Goal: Register for event/course

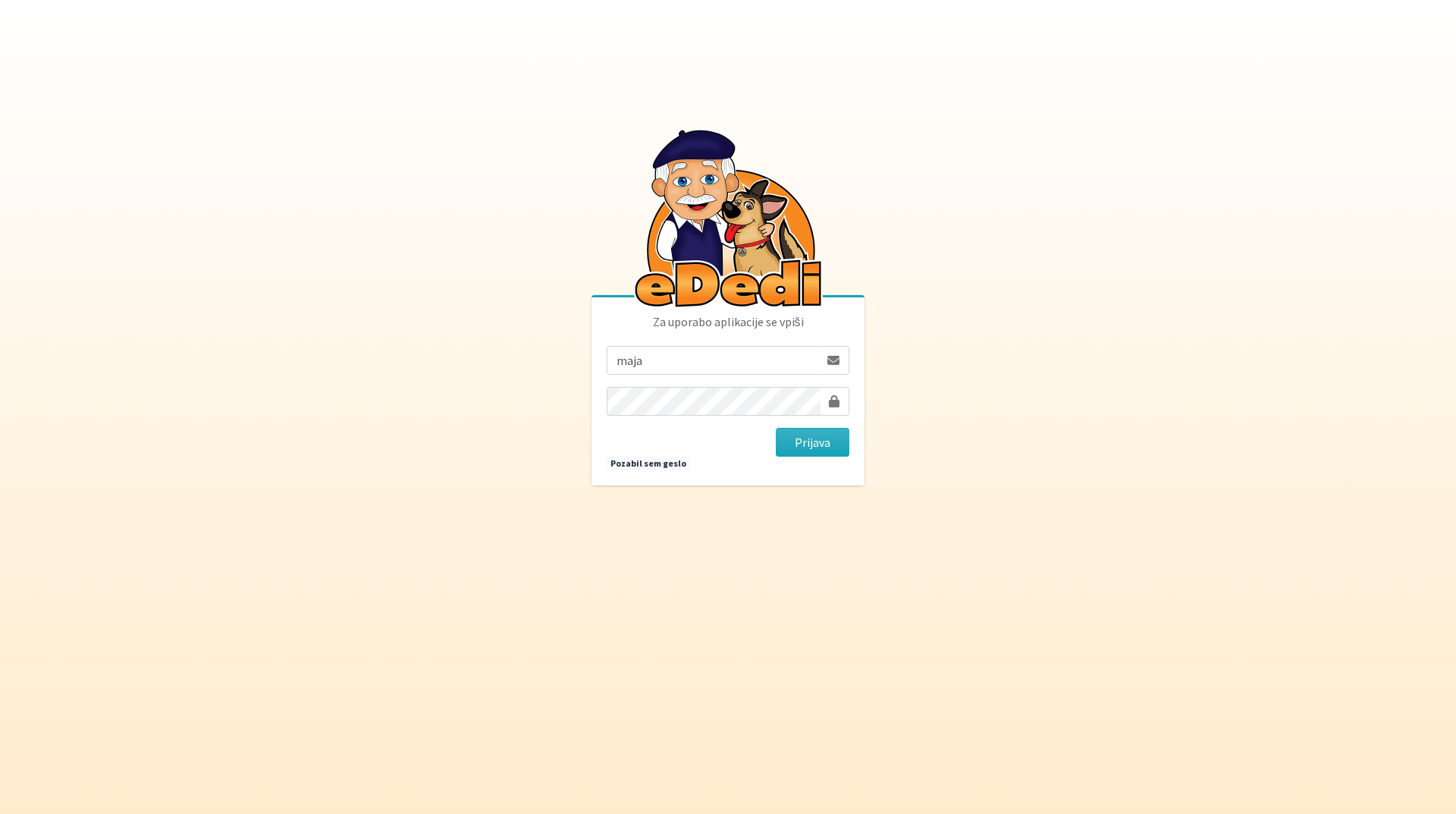
type input "[EMAIL_ADDRESS][DOMAIN_NAME]"
click at [776, 427] on button "Prijava" at bounding box center [812, 441] width 73 height 29
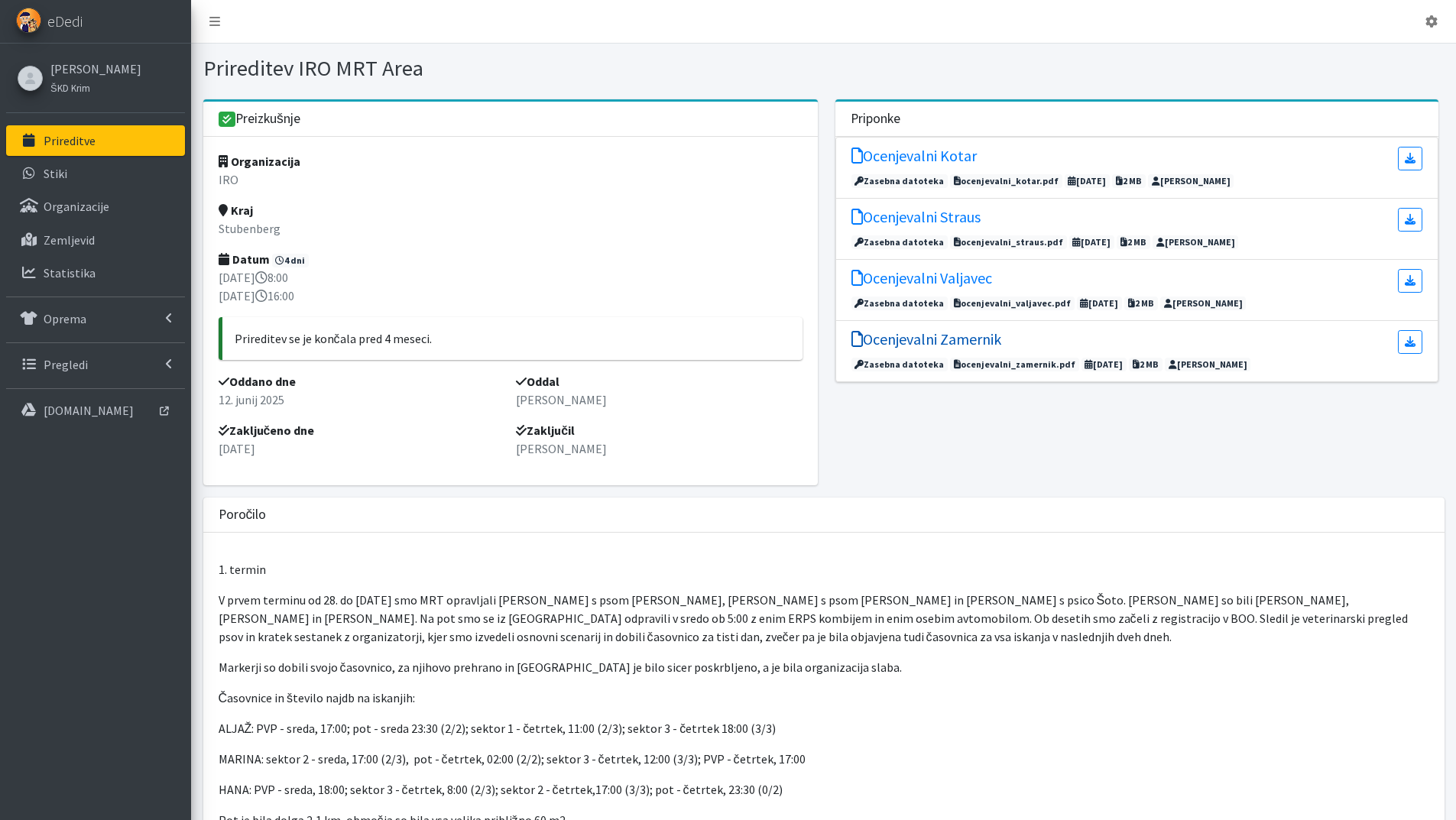
click at [953, 339] on h5 "Ocenjevalni Zamernik" at bounding box center [926, 340] width 150 height 19
click at [84, 141] on p "Prireditve" at bounding box center [69, 141] width 52 height 16
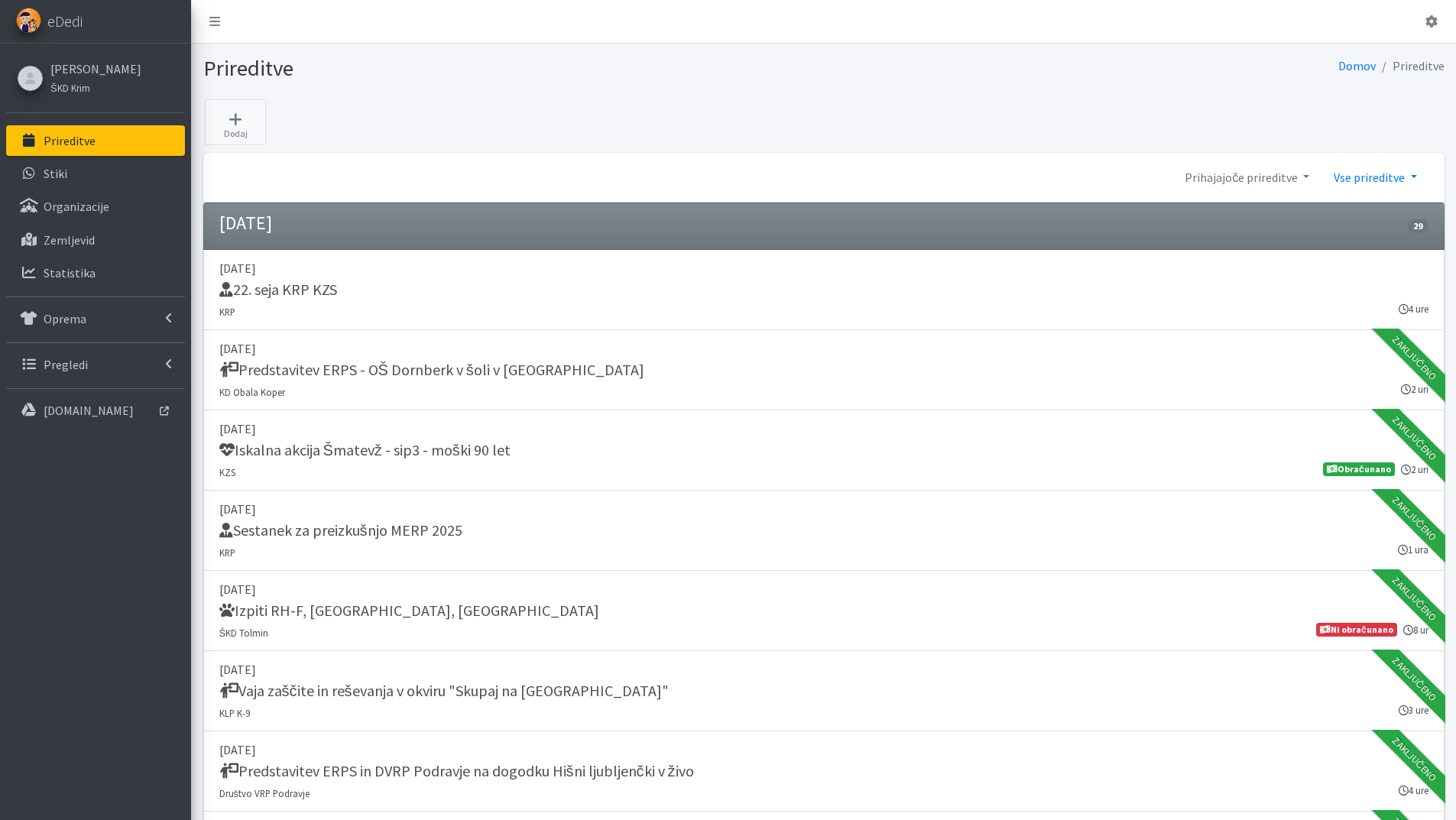
click at [1412, 176] on link "Vse prireditve" at bounding box center [1375, 176] width 107 height 30
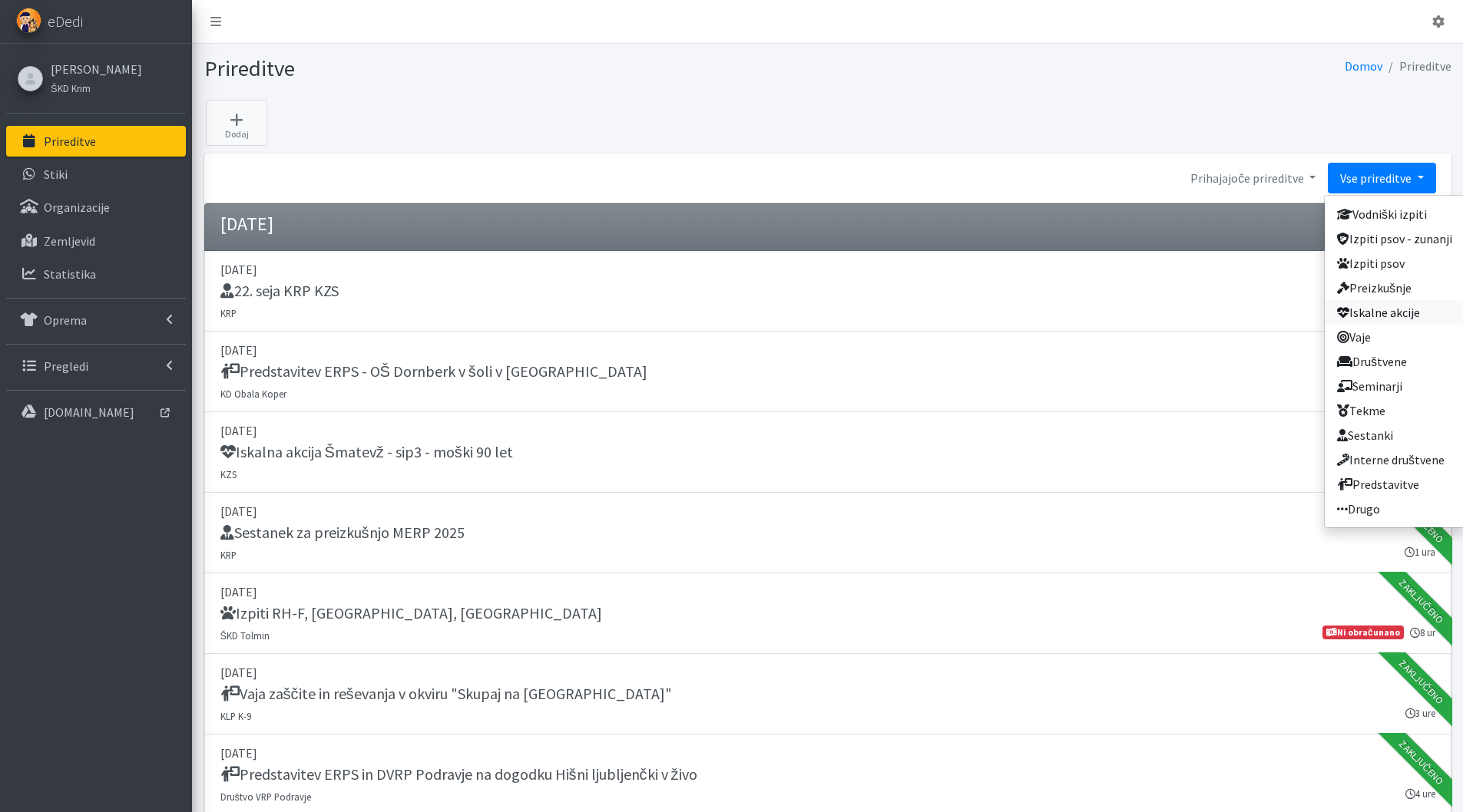
click at [1389, 317] on link "Iskalne akcije" at bounding box center [1394, 312] width 140 height 24
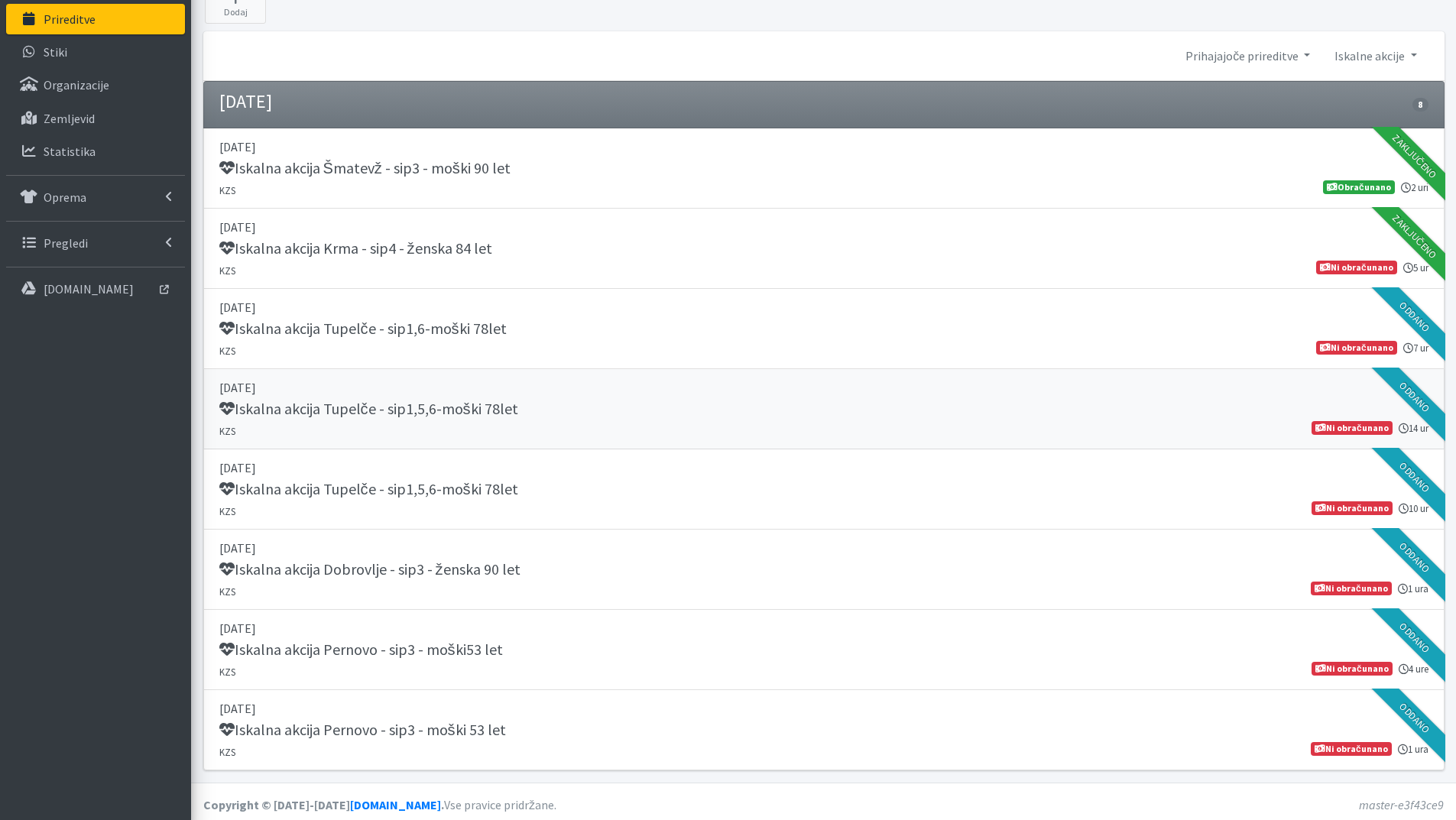
scroll to position [127, 0]
